Goal: Transaction & Acquisition: Purchase product/service

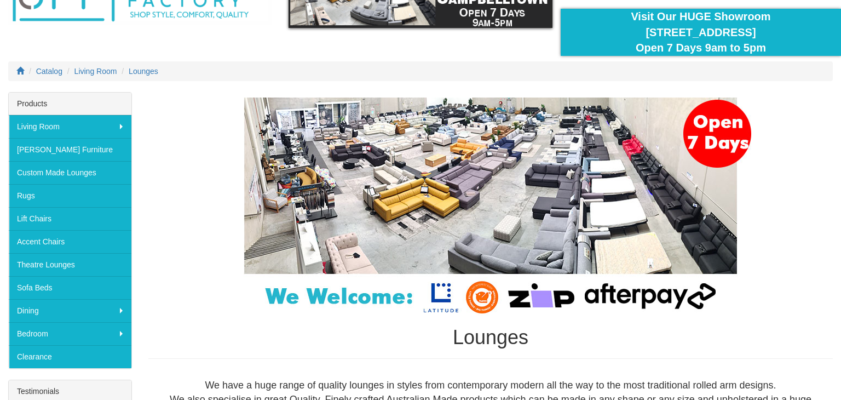
scroll to position [88, 0]
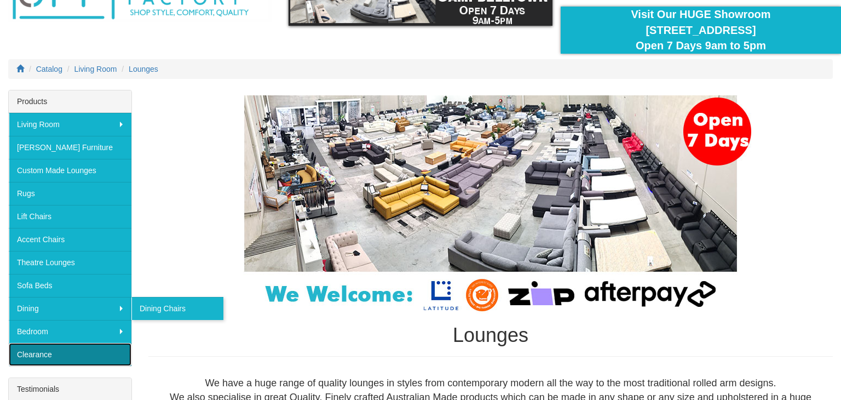
click at [35, 350] on link "Clearance" at bounding box center [70, 354] width 123 height 23
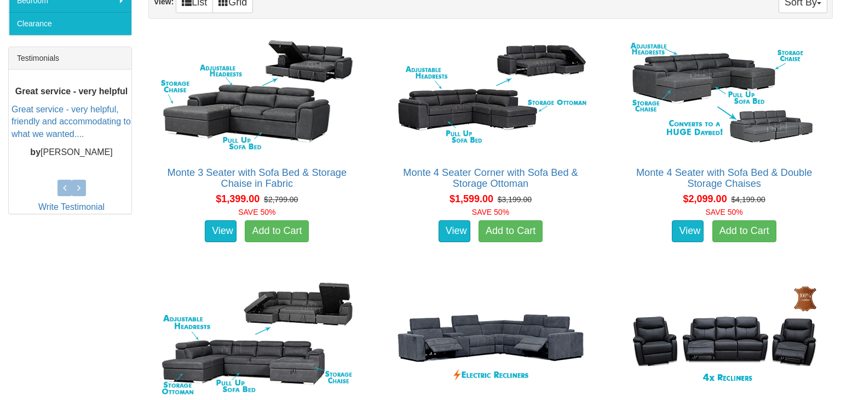
scroll to position [372, 0]
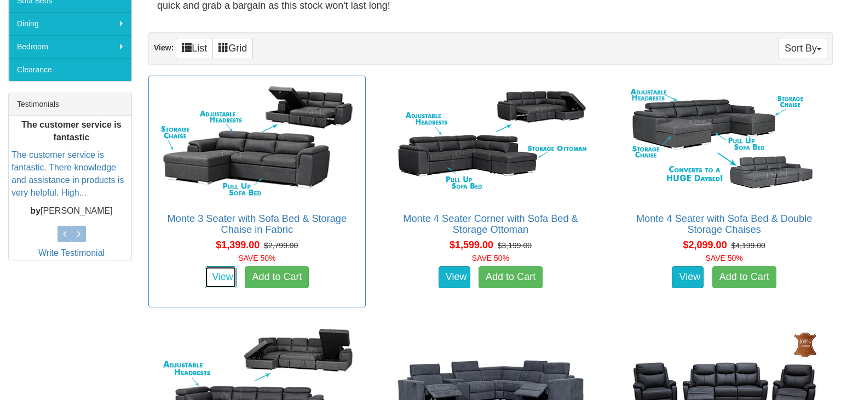
click at [217, 281] on link "View" at bounding box center [221, 277] width 32 height 22
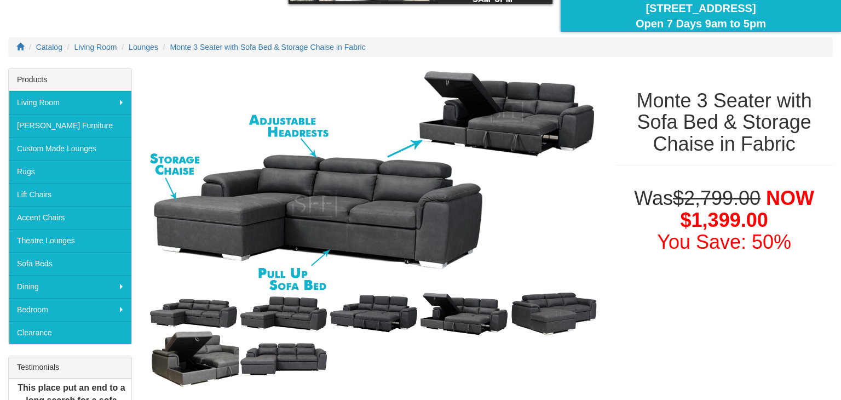
scroll to position [131, 0]
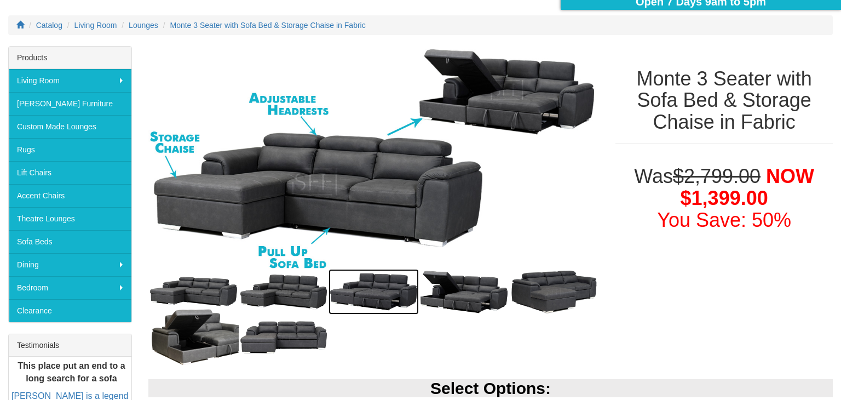
click at [375, 294] on img at bounding box center [374, 291] width 90 height 45
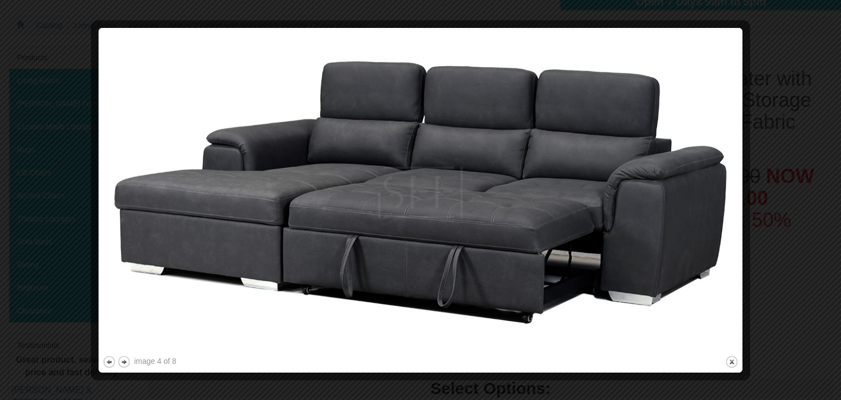
click at [765, 76] on div at bounding box center [420, 200] width 841 height 400
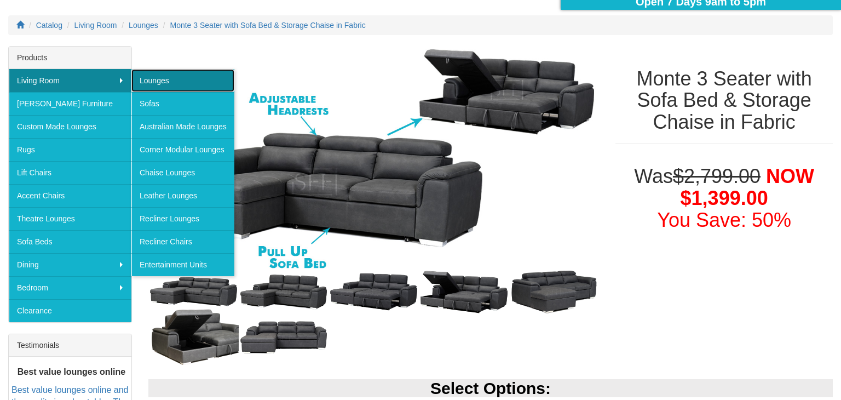
click at [152, 85] on link "Lounges" at bounding box center [182, 80] width 103 height 23
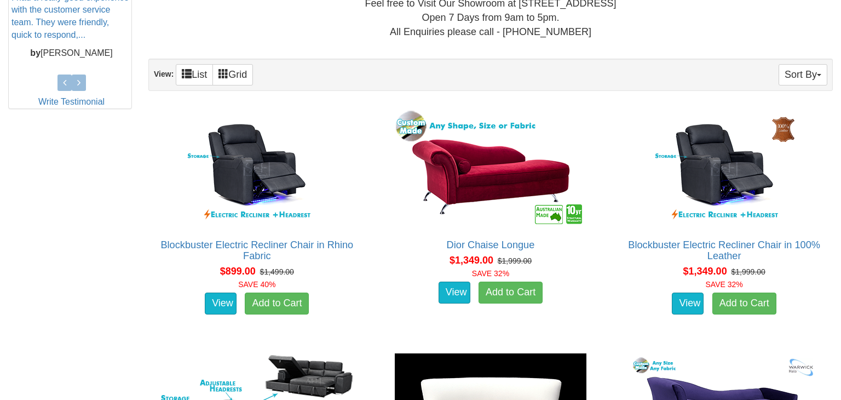
scroll to position [526, 0]
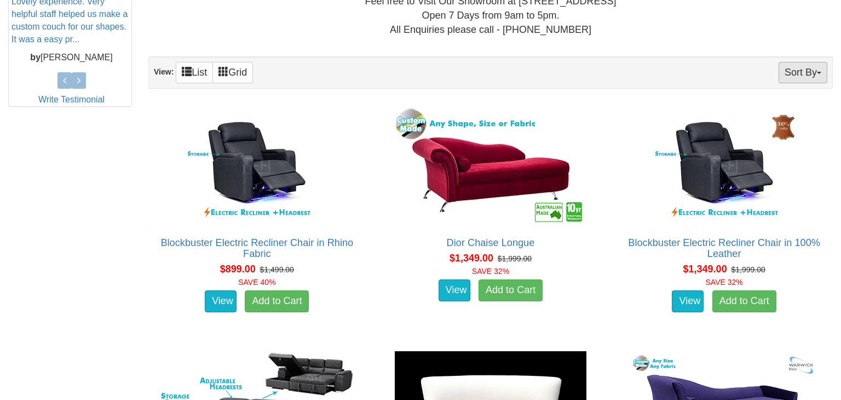
click at [802, 68] on button "Sort By" at bounding box center [803, 72] width 49 height 21
click at [766, 107] on link "Price+" at bounding box center [784, 109] width 87 height 14
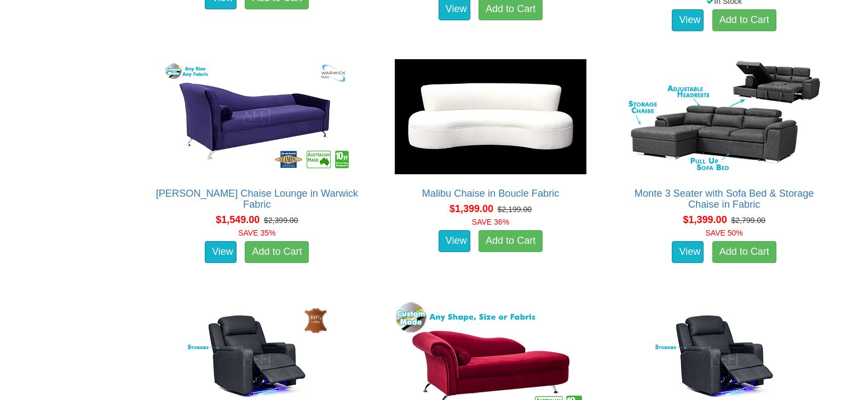
scroll to position [9070, 0]
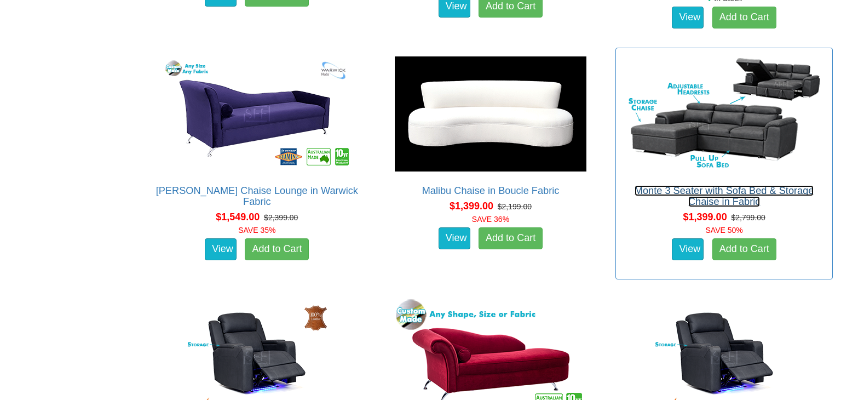
click at [713, 195] on link "Monte 3 Seater with Sofa Bed & Storage Chaise in Fabric" at bounding box center [725, 196] width 180 height 22
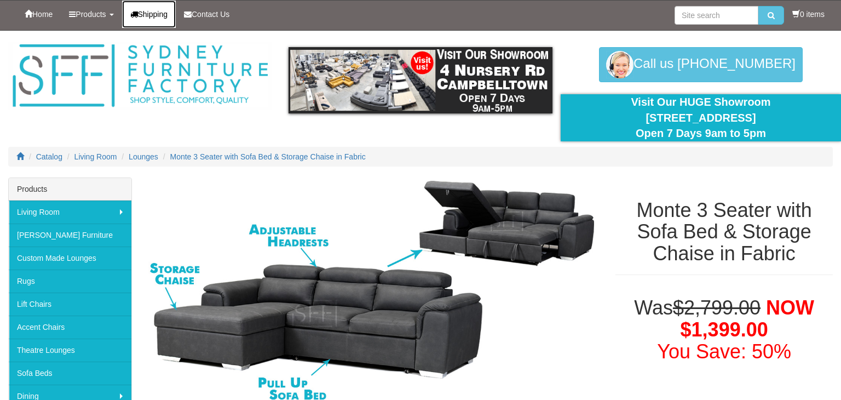
click at [163, 4] on link "Shipping" at bounding box center [149, 14] width 54 height 27
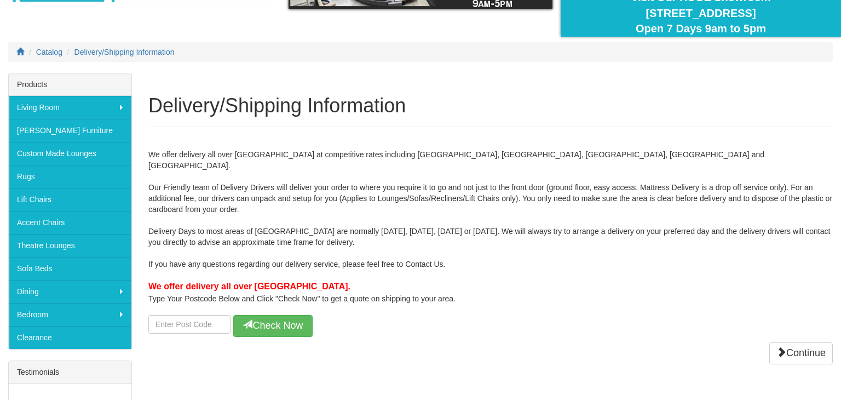
scroll to position [110, 0]
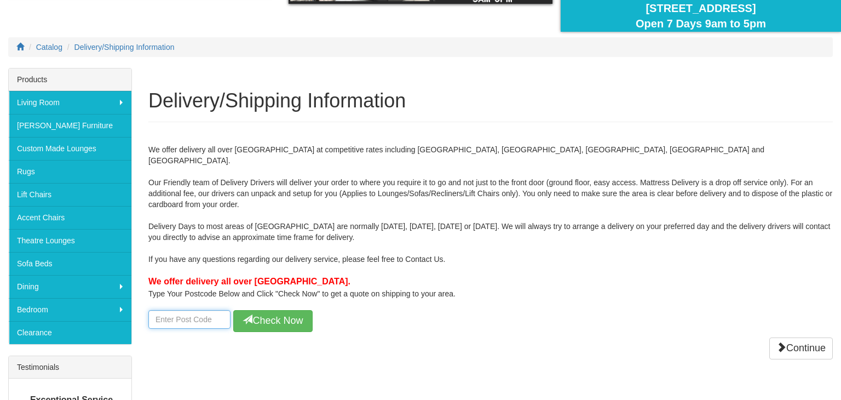
click at [182, 310] on input "number" at bounding box center [189, 319] width 82 height 19
type input "2256"
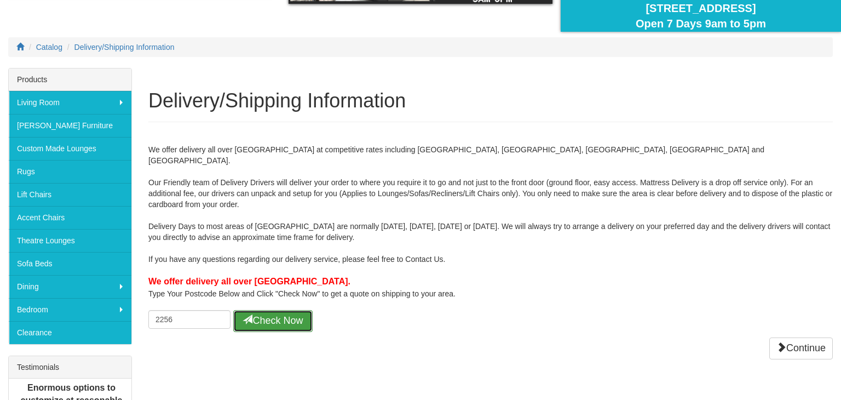
click at [276, 310] on button "Check Now" at bounding box center [272, 321] width 79 height 22
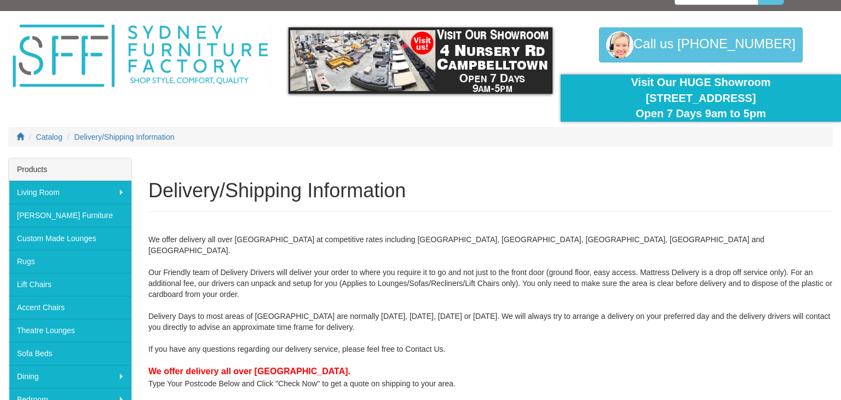
scroll to position [22, 0]
